Goal: Task Accomplishment & Management: Manage account settings

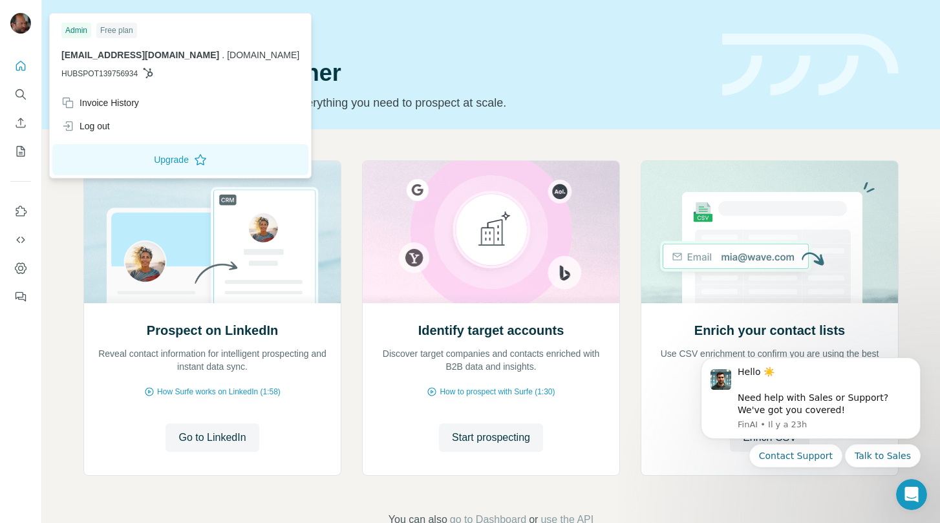
click at [23, 26] on img at bounding box center [20, 23] width 21 height 21
click at [90, 127] on div "Log out" at bounding box center [85, 126] width 48 height 13
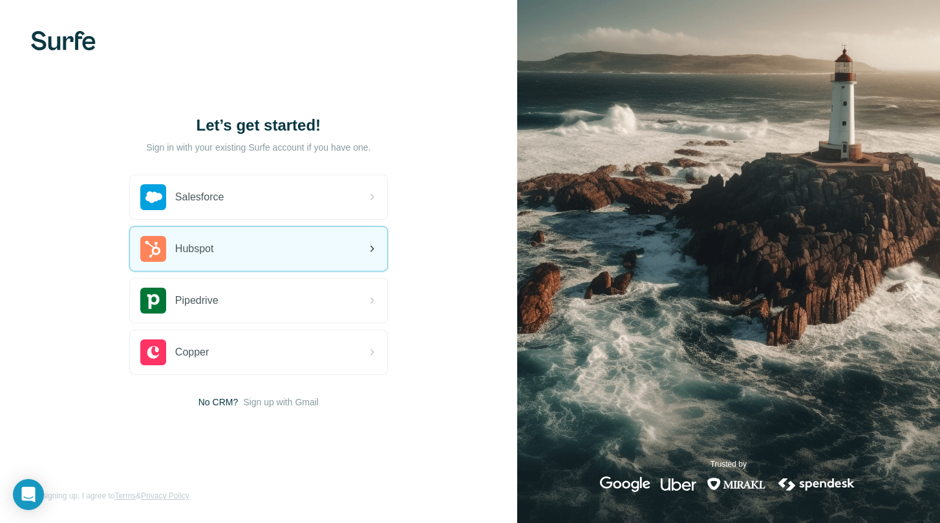
click at [214, 254] on span "Hubspot" at bounding box center [194, 249] width 39 height 16
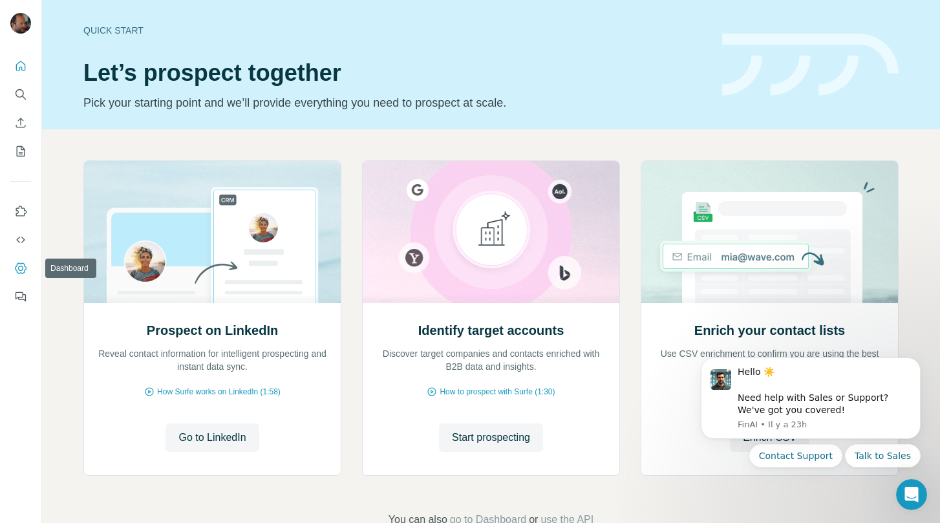
click at [24, 267] on icon "Dashboard" at bounding box center [20, 268] width 13 height 13
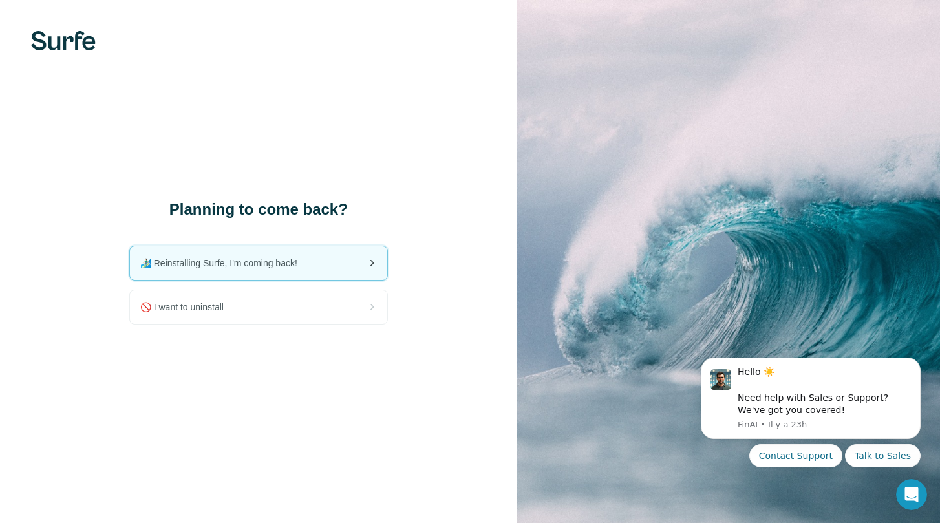
click at [306, 268] on span "🏄🏻‍♂️ Reinstalling Surfe, I'm coming back!" at bounding box center [223, 263] width 167 height 13
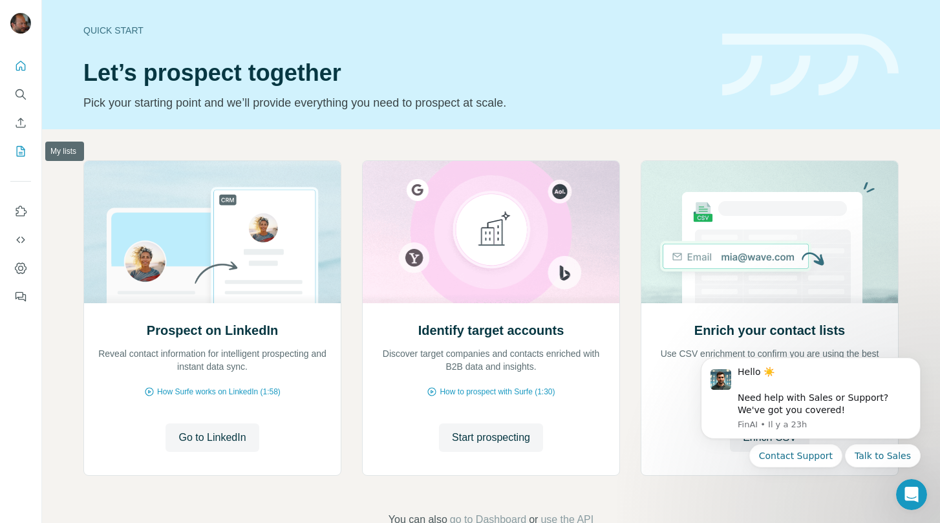
click at [20, 147] on icon "My lists" at bounding box center [21, 151] width 8 height 10
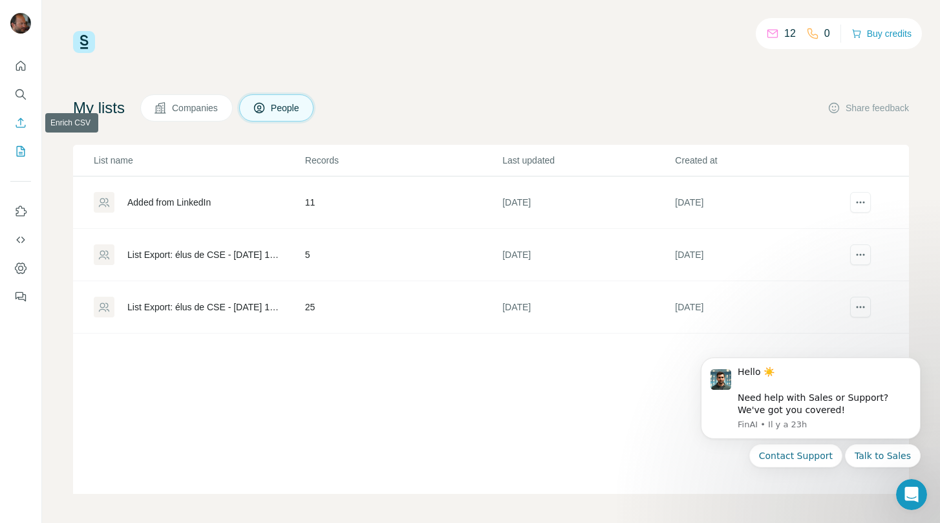
click at [22, 119] on icon "Enrich CSV" at bounding box center [20, 122] width 13 height 13
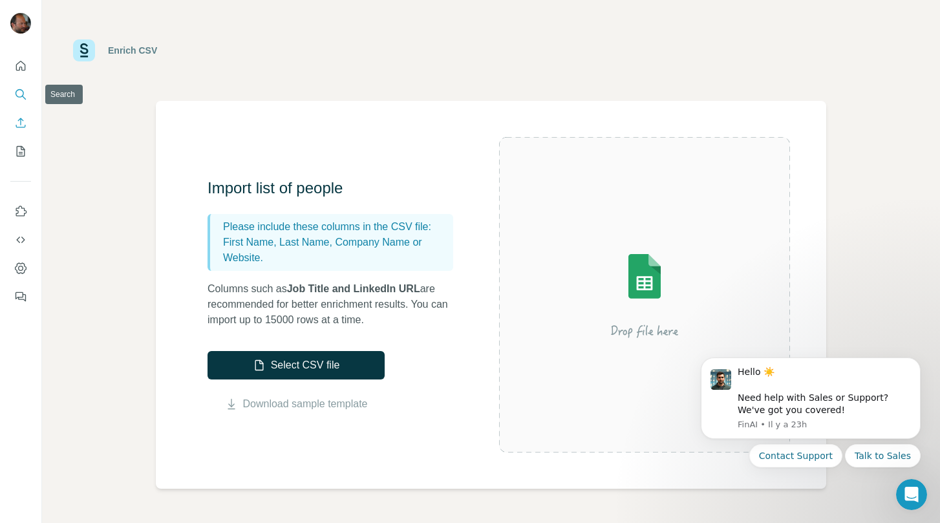
click at [20, 89] on icon "Search" at bounding box center [20, 93] width 8 height 8
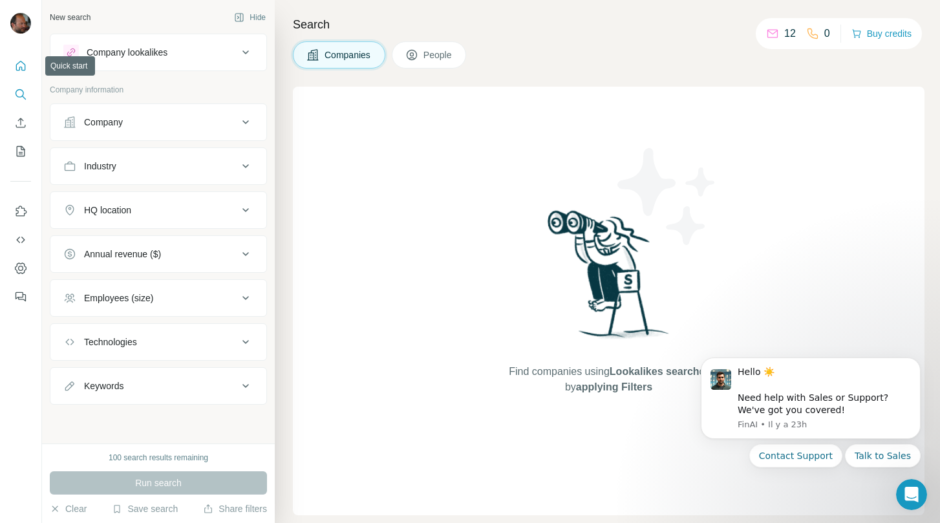
click at [24, 58] on button "Quick start" at bounding box center [20, 65] width 21 height 23
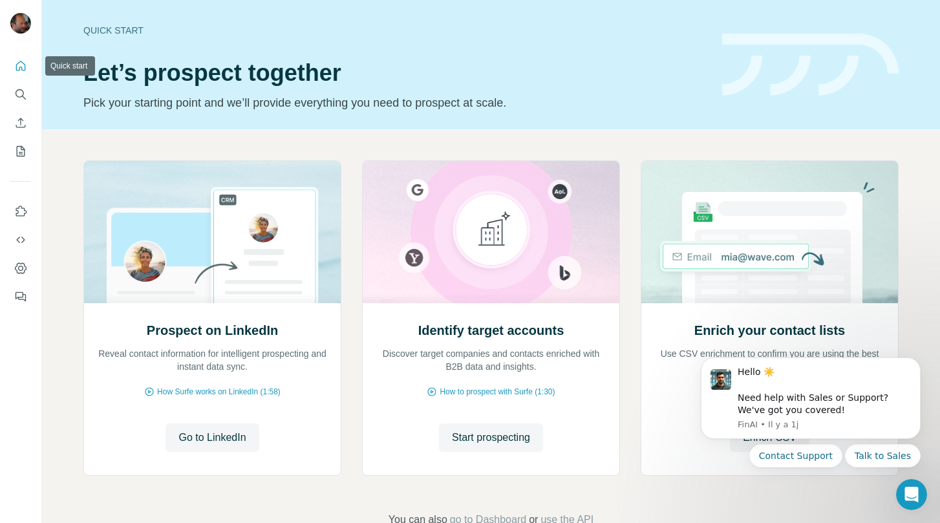
click at [21, 68] on icon "Quick start" at bounding box center [20, 65] width 13 height 13
click at [21, 267] on icon "Dashboard" at bounding box center [20, 268] width 13 height 13
